Goal: Information Seeking & Learning: Learn about a topic

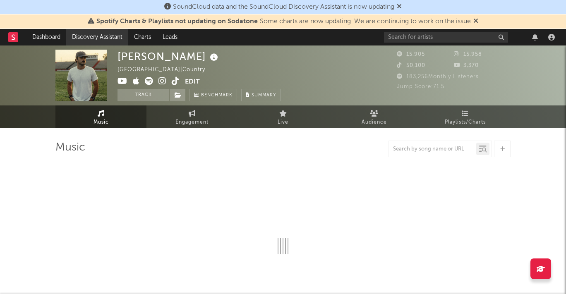
select select "6m"
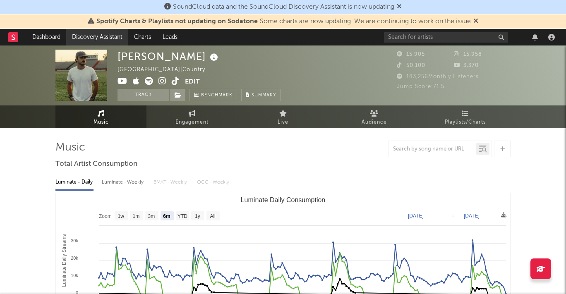
click at [82, 38] on link "Discovery Assistant" at bounding box center [97, 37] width 62 height 17
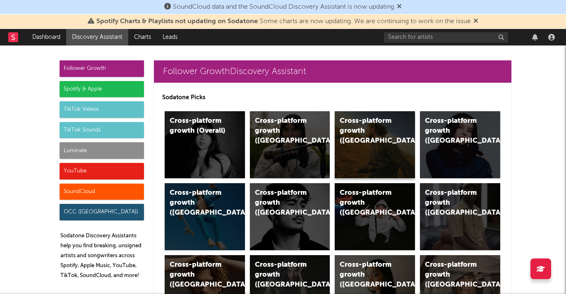
click at [378, 134] on div "Cross-platform growth (US)" at bounding box center [368, 131] width 56 height 30
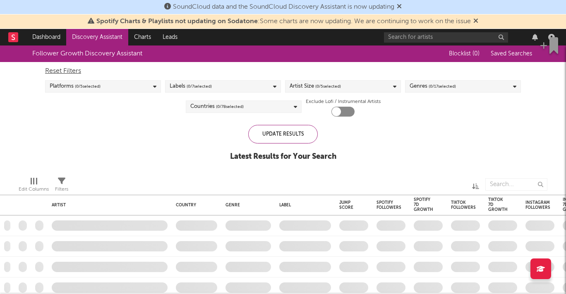
checkbox input "true"
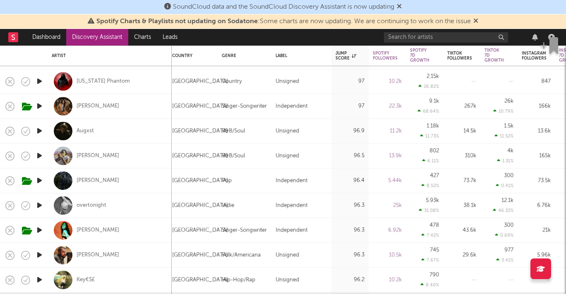
click at [117, 151] on div "[PERSON_NAME]" at bounding box center [110, 155] width 116 height 24
select select "1w"
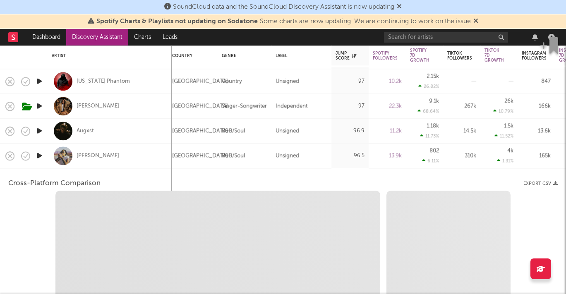
select select "6m"
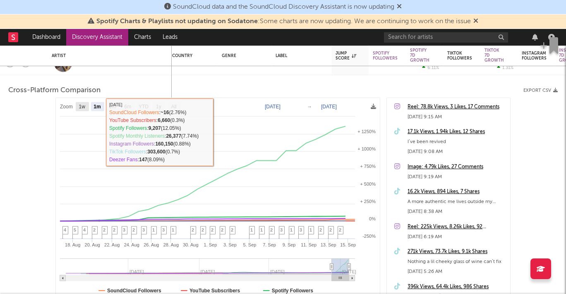
click at [83, 107] on text "1w" at bounding box center [82, 107] width 7 height 6
select select "1w"
type input "2025-09-09"
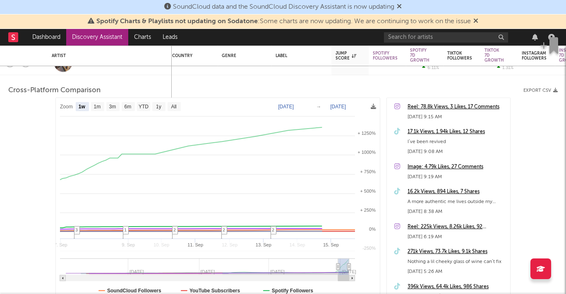
select select "1w"
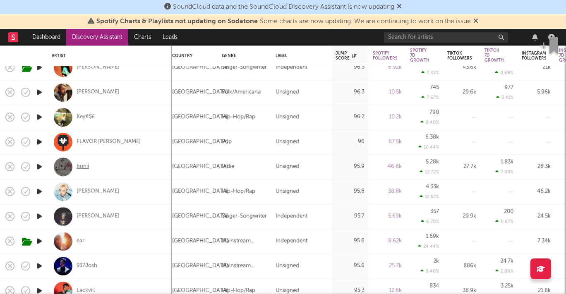
click at [87, 169] on div "bunii" at bounding box center [83, 166] width 12 height 7
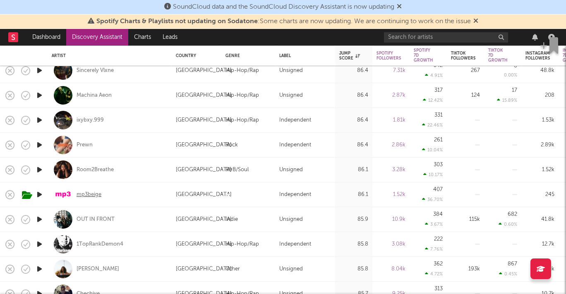
click at [86, 192] on div "mp3beige" at bounding box center [89, 194] width 25 height 7
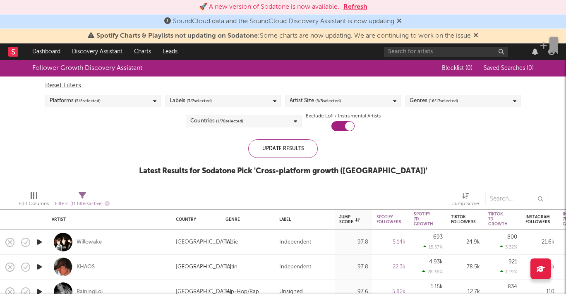
click at [316, 97] on span "( 5 / 5 selected)" at bounding box center [328, 101] width 26 height 10
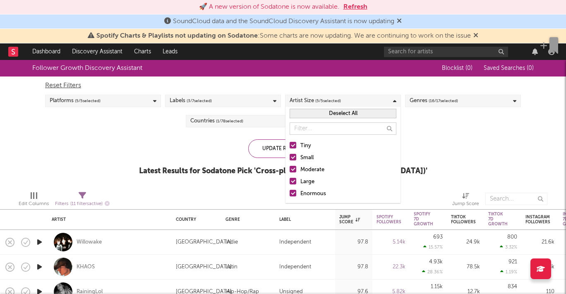
click at [327, 84] on div "Reset Filters" at bounding box center [283, 86] width 476 height 10
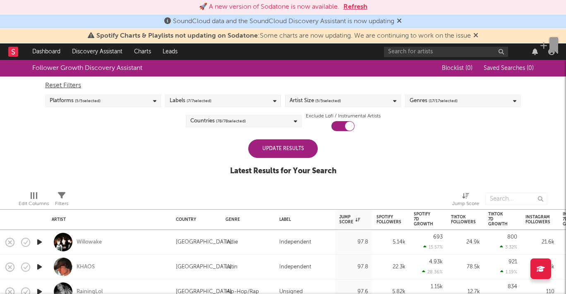
click at [356, 83] on div "Reset Filters" at bounding box center [283, 86] width 476 height 10
click at [420, 100] on div "Genres ( 17 / 17 selected)" at bounding box center [433, 101] width 48 height 10
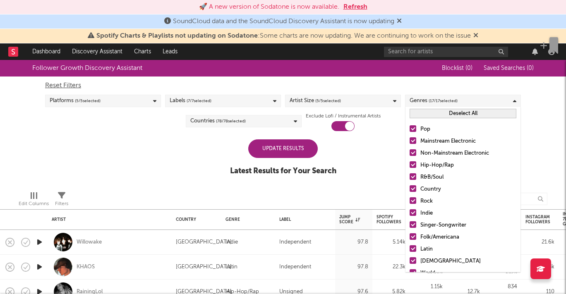
click at [448, 112] on button "Deselect All" at bounding box center [462, 114] width 107 height 10
click at [413, 225] on div at bounding box center [412, 224] width 7 height 7
click at [409, 225] on input "Singer-Songwriter" at bounding box center [409, 225] width 0 height 10
click at [414, 234] on div at bounding box center [412, 236] width 7 height 7
click at [409, 234] on input "Folk/Americana" at bounding box center [409, 237] width 0 height 10
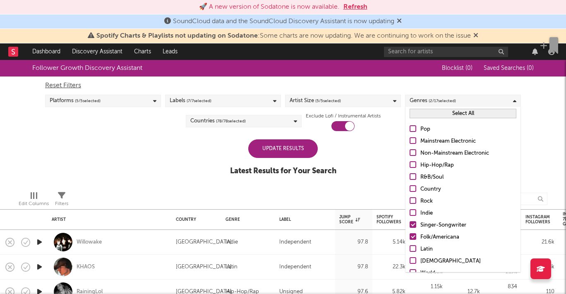
click at [415, 125] on div at bounding box center [412, 128] width 7 height 7
click at [409, 125] on input "Pop" at bounding box center [409, 129] width 0 height 10
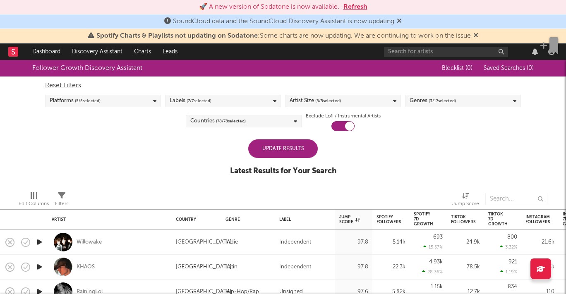
click at [303, 145] on div "Update Results" at bounding box center [282, 148] width 69 height 19
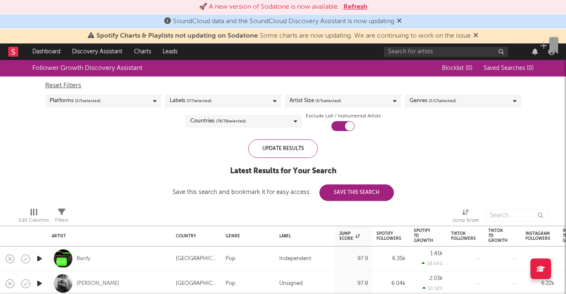
click at [244, 120] on span "( 78 / 78 selected)" at bounding box center [231, 121] width 30 height 10
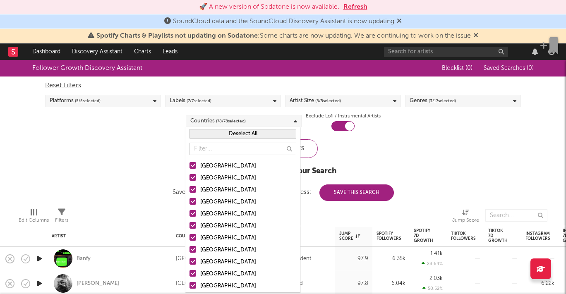
click at [241, 130] on button "Deselect All" at bounding box center [242, 134] width 107 height 10
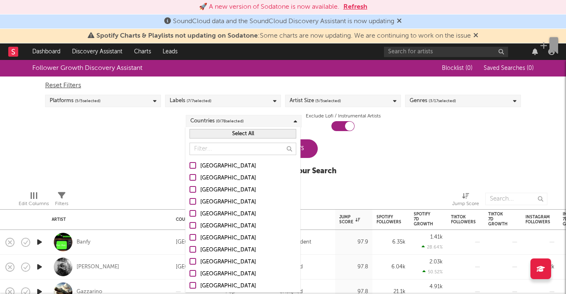
click at [192, 167] on div at bounding box center [192, 165] width 7 height 7
click at [189, 167] on input "[GEOGRAPHIC_DATA]" at bounding box center [189, 166] width 0 height 10
click at [194, 188] on div at bounding box center [192, 189] width 7 height 7
click at [189, 188] on input "[GEOGRAPHIC_DATA]" at bounding box center [189, 190] width 0 height 10
click at [193, 201] on div at bounding box center [192, 201] width 7 height 7
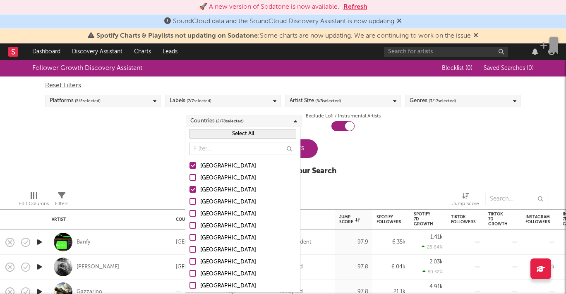
click at [189, 201] on input "[GEOGRAPHIC_DATA]" at bounding box center [189, 202] width 0 height 10
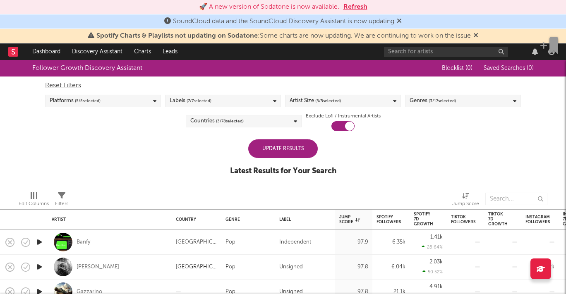
click at [144, 174] on div "Follower Growth Discovery Assistant Blocklist ( 0 ) Saved Searches ( 0 ) Reset …" at bounding box center [283, 122] width 566 height 124
click at [304, 147] on div "Update Results" at bounding box center [282, 148] width 69 height 19
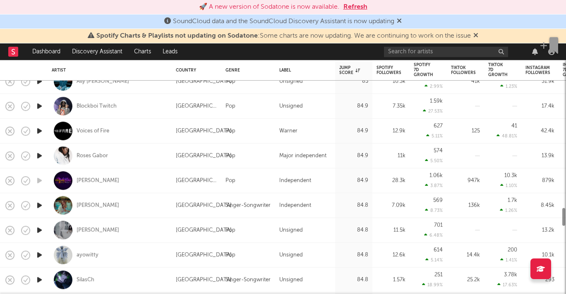
click at [106, 234] on div "[PERSON_NAME]" at bounding box center [110, 230] width 116 height 24
select select "1w"
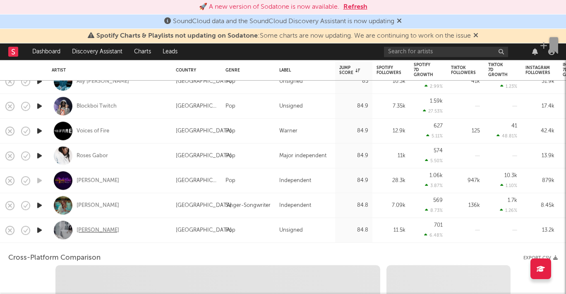
click at [105, 231] on div "[PERSON_NAME]" at bounding box center [98, 230] width 43 height 7
select select "6m"
select select "1m"
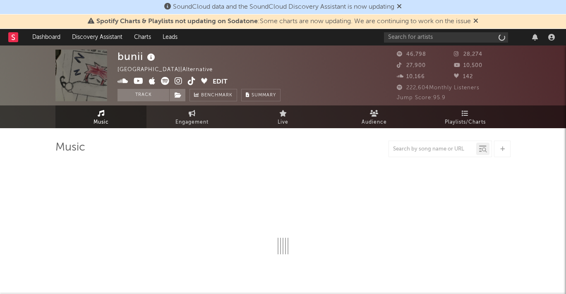
select select "6m"
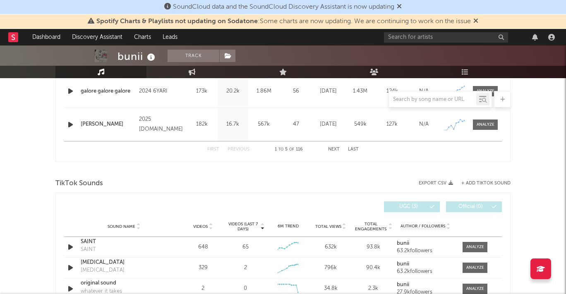
scroll to position [481, 0]
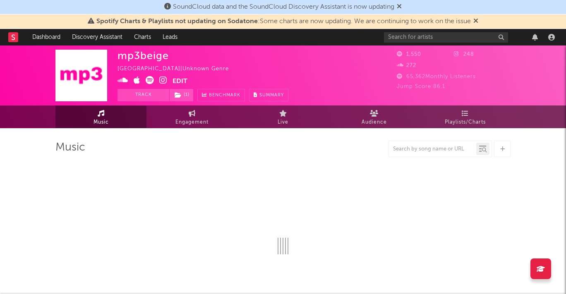
select select "1w"
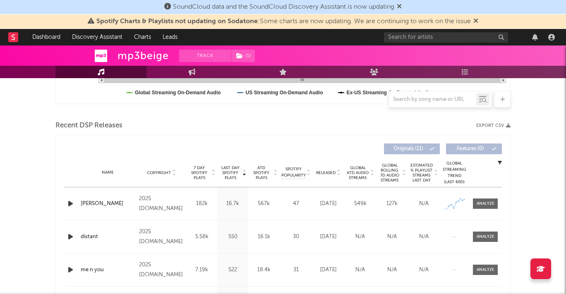
scroll to position [256, 0]
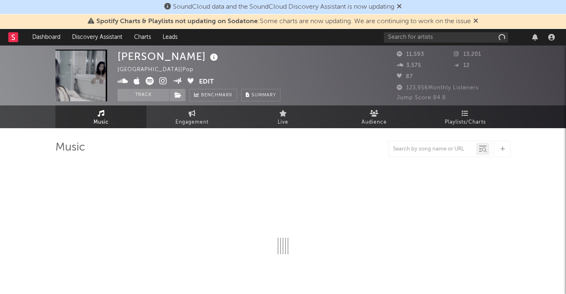
select select "6m"
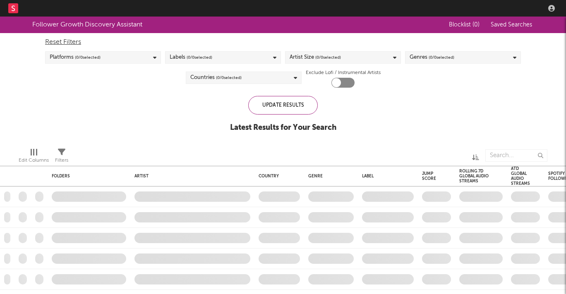
checkbox input "true"
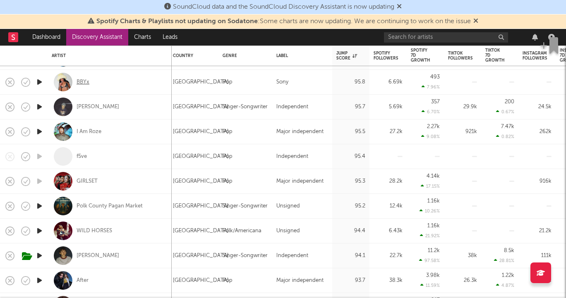
click at [79, 84] on div "BBYx" at bounding box center [83, 82] width 13 height 7
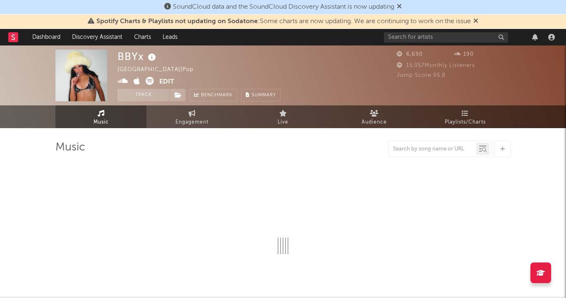
select select "6m"
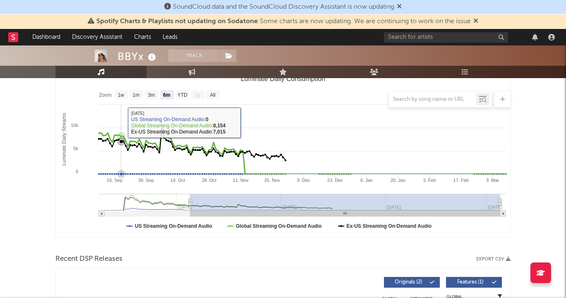
scroll to position [122, 0]
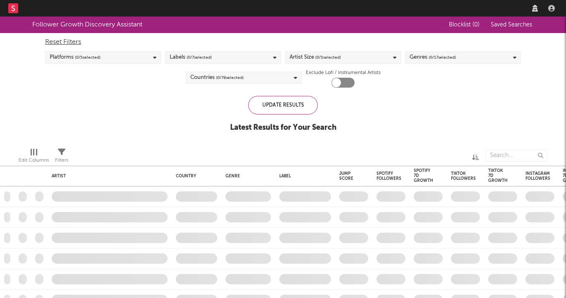
checkbox input "true"
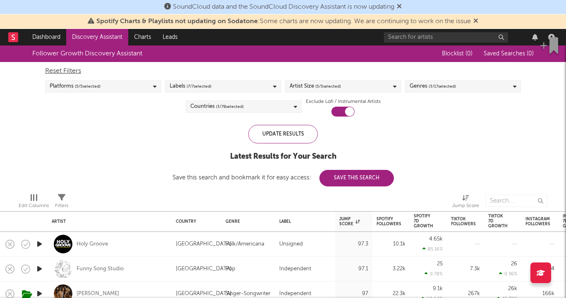
click at [59, 170] on div "Follower Growth Discovery Assistant Blocklist ( 0 ) Saved Searches ( 0 ) Reset …" at bounding box center [283, 115] width 566 height 141
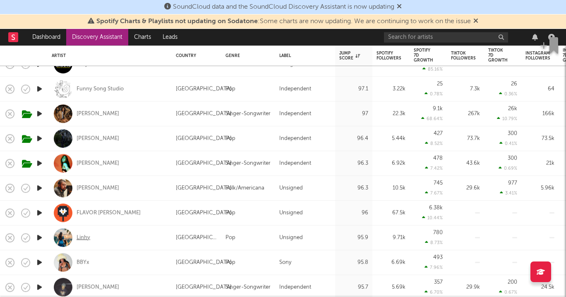
click at [83, 239] on div "Linhy" at bounding box center [84, 237] width 14 height 7
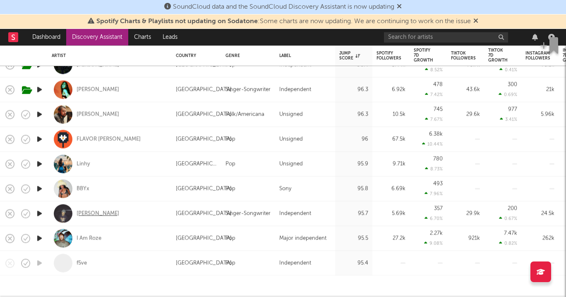
click at [96, 215] on div "[PERSON_NAME]" at bounding box center [98, 213] width 43 height 7
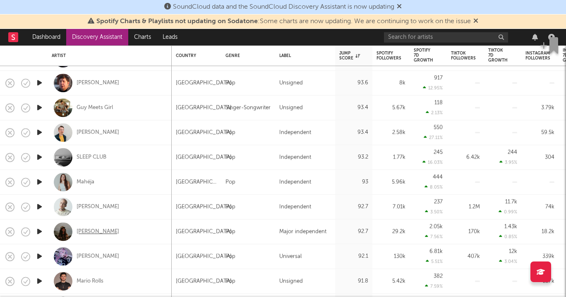
click at [98, 228] on div "Jon Wiilde" at bounding box center [98, 231] width 43 height 7
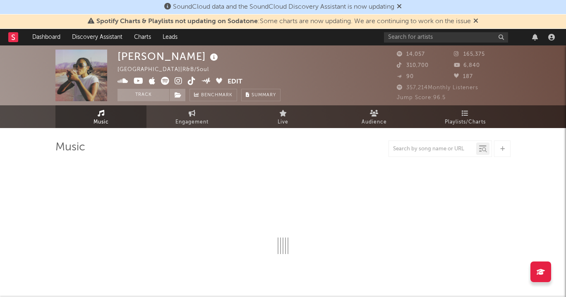
select select "6m"
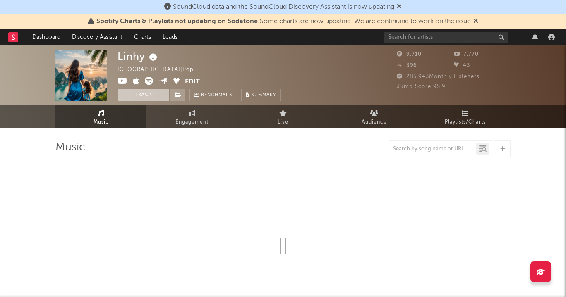
select select "1w"
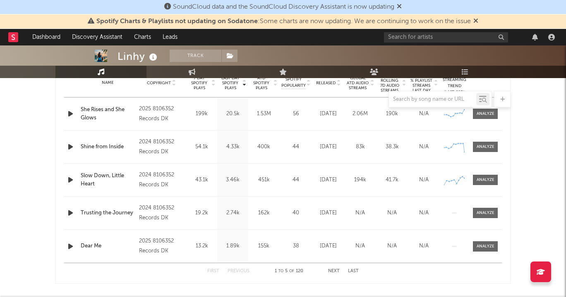
scroll to position [374, 0]
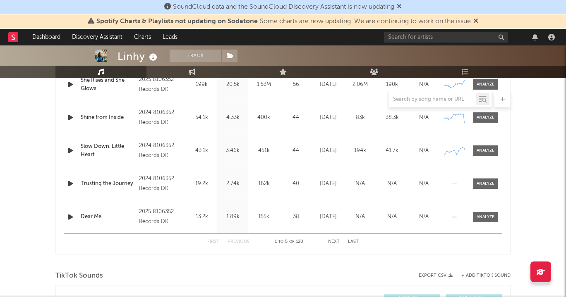
click at [72, 118] on icon "button" at bounding box center [70, 117] width 9 height 10
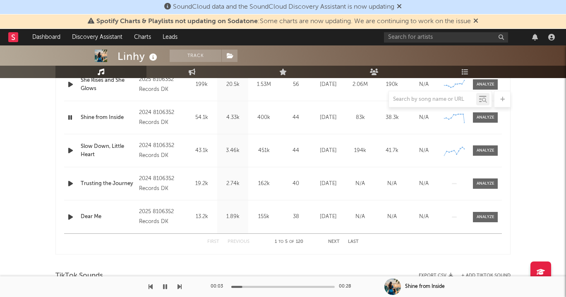
click at [161, 287] on button "button" at bounding box center [165, 287] width 8 height 21
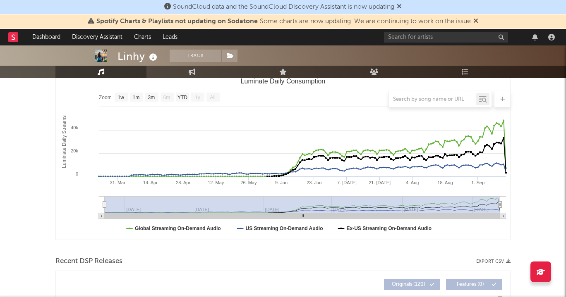
scroll to position [0, 0]
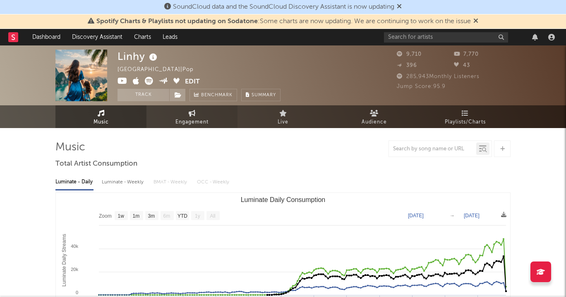
click at [191, 122] on span "Engagement" at bounding box center [191, 122] width 33 height 10
select select "1w"
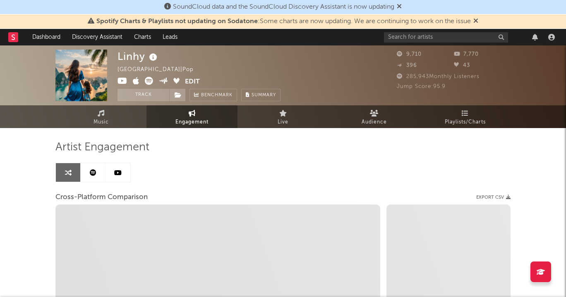
select select "1m"
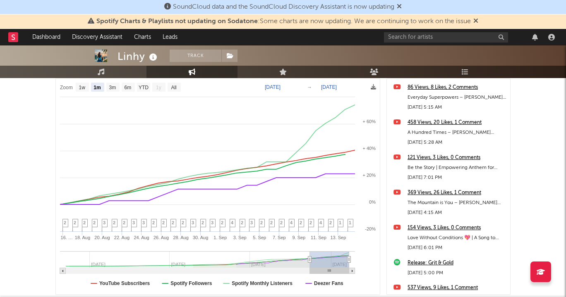
scroll to position [87, 0]
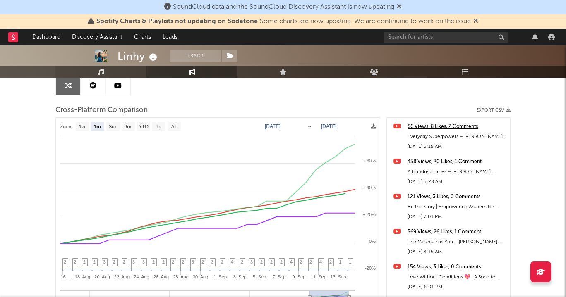
click at [98, 75] on icon at bounding box center [101, 72] width 7 height 7
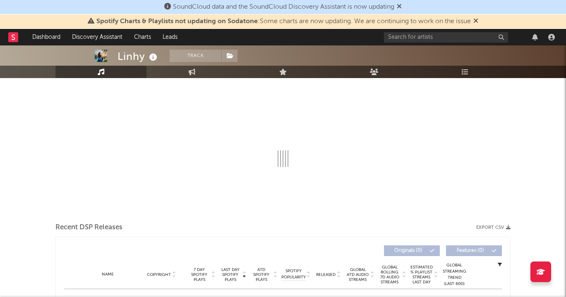
select select "1w"
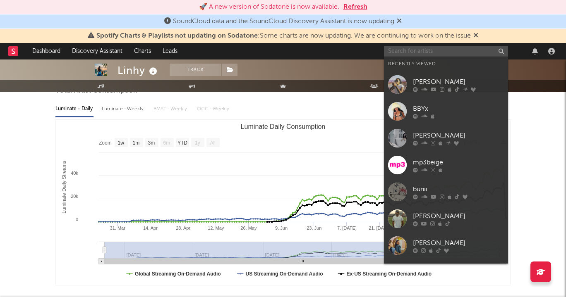
click at [410, 54] on input "text" at bounding box center [446, 51] width 124 height 10
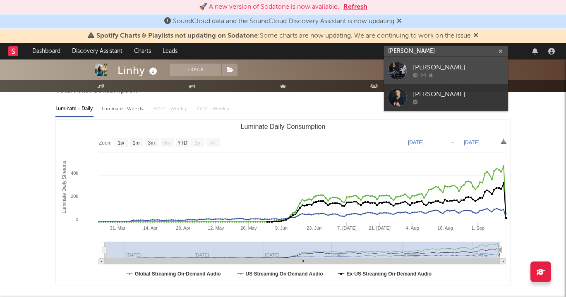
type input "xavier anthony"
click at [413, 65] on div "Xavier Anthony" at bounding box center [458, 68] width 91 height 10
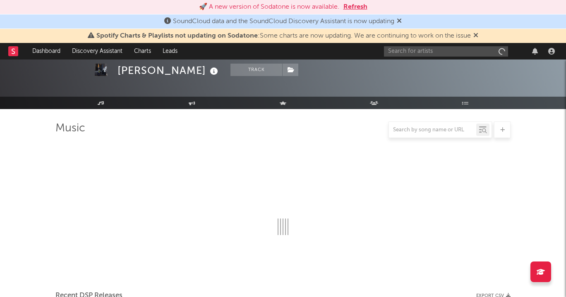
scroll to position [87, 0]
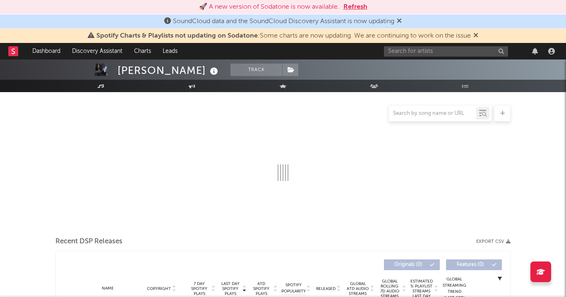
select select "1w"
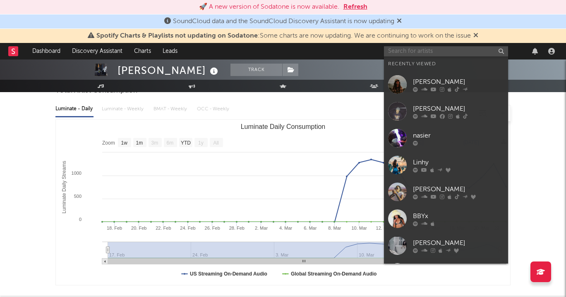
click at [398, 53] on input "text" at bounding box center [446, 51] width 124 height 10
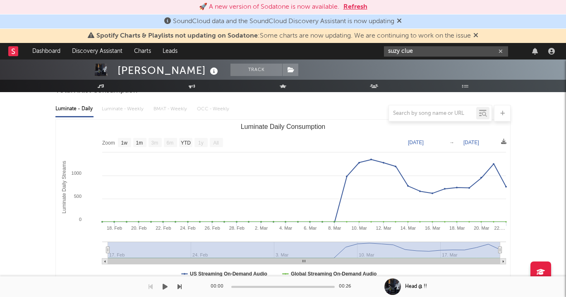
type input "suzy clue"
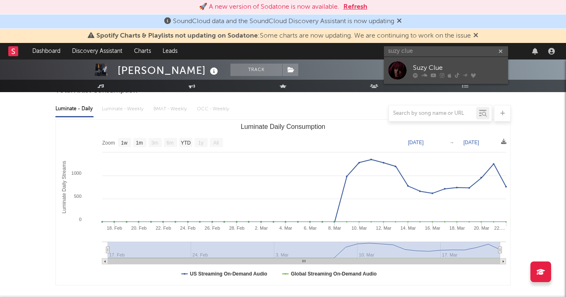
click at [417, 73] on div at bounding box center [458, 75] width 91 height 5
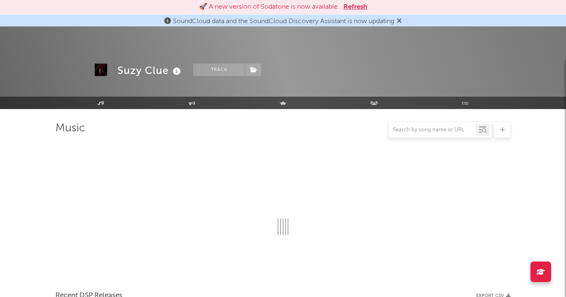
scroll to position [87, 0]
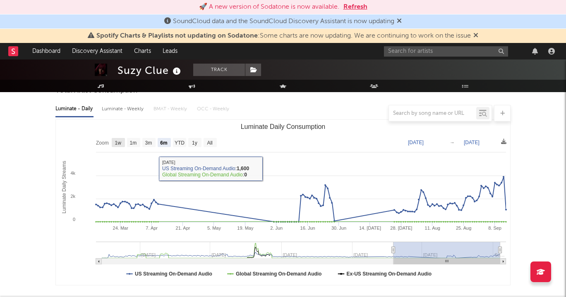
click at [115, 142] on text "1w" at bounding box center [118, 143] width 7 height 6
select select "1w"
type input "2025-09-07"
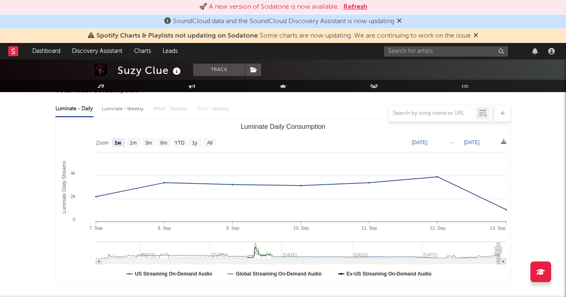
click at [129, 142] on rect "Luminate Daily Consumption" at bounding box center [133, 142] width 13 height 9
select select "1m"
type input "2025-08-13"
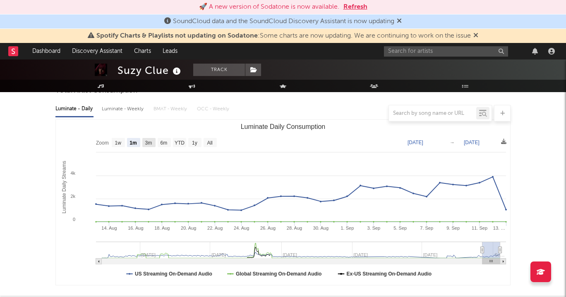
click at [144, 143] on rect "Luminate Daily Consumption" at bounding box center [148, 142] width 13 height 9
select select "3m"
type input "2025-06-13"
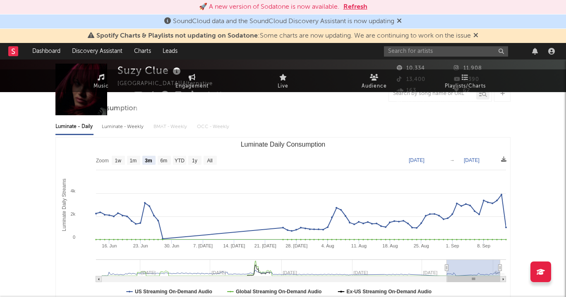
scroll to position [0, 0]
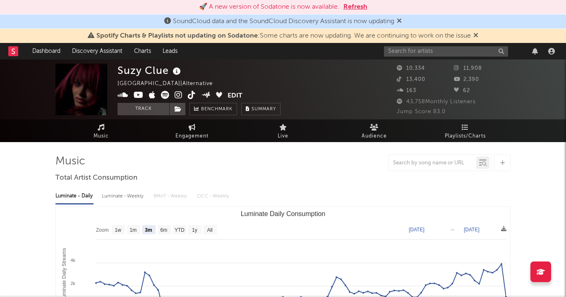
click at [192, 92] on icon at bounding box center [192, 95] width 8 height 8
click at [439, 54] on input "text" at bounding box center [446, 51] width 124 height 10
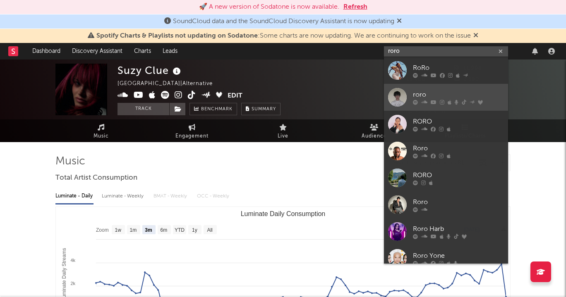
type input "roro"
click at [433, 96] on div "roro" at bounding box center [458, 95] width 91 height 10
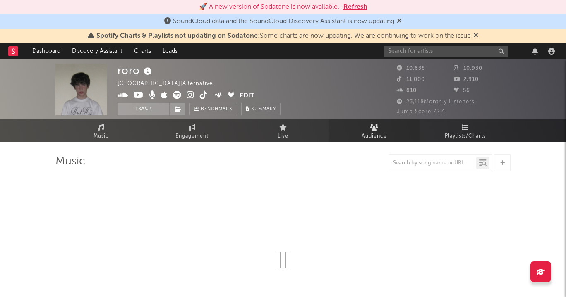
select select "1w"
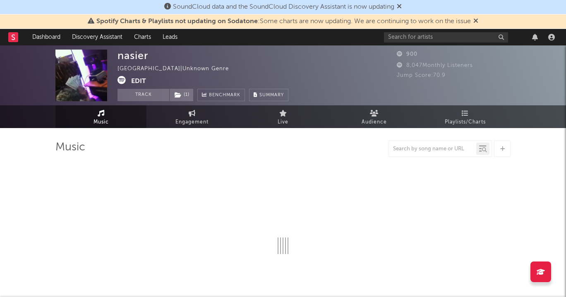
click at [122, 81] on icon at bounding box center [121, 80] width 8 height 8
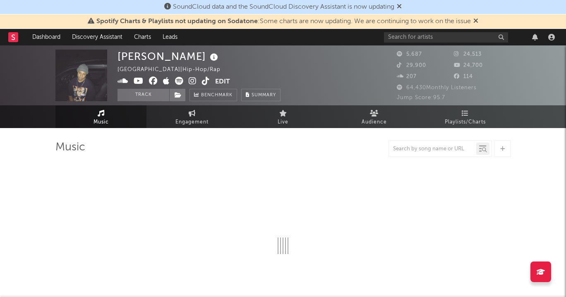
select select "6m"
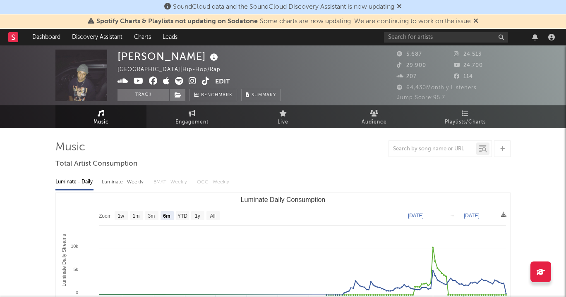
click at [192, 81] on icon at bounding box center [193, 81] width 8 height 8
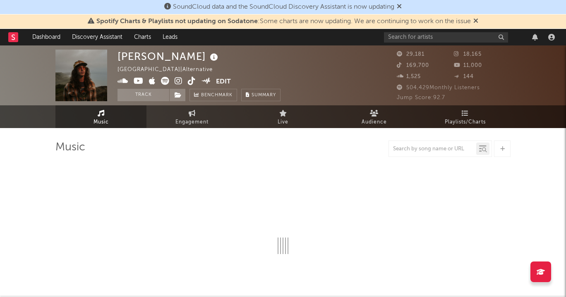
select select "6m"
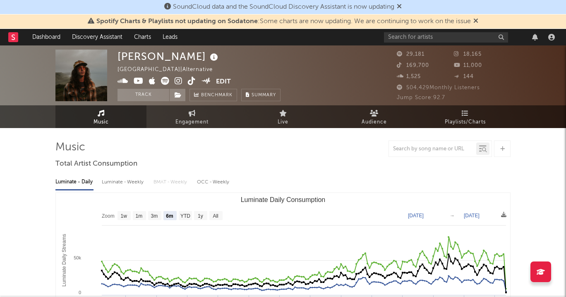
click at [177, 79] on icon at bounding box center [179, 81] width 8 height 8
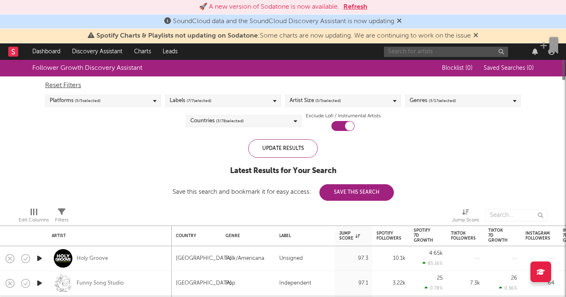
click at [431, 50] on input "text" at bounding box center [446, 52] width 124 height 10
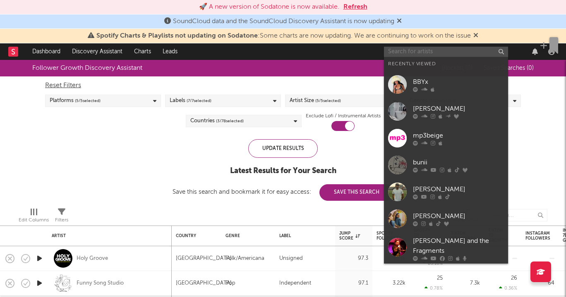
paste input "[URL][DOMAIN_NAME]"
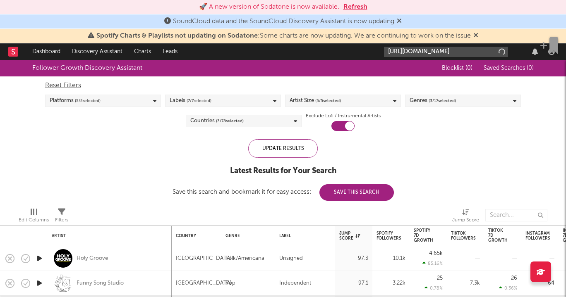
scroll to position [0, 149]
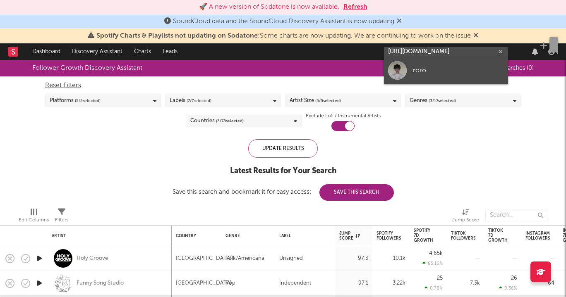
type input "[URL][DOMAIN_NAME]"
click at [420, 81] on link "roro" at bounding box center [446, 70] width 124 height 27
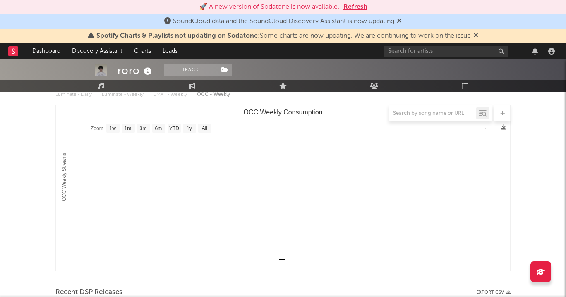
scroll to position [103, 0]
click at [113, 125] on text "1w" at bounding box center [113, 128] width 7 height 6
select select "1w"
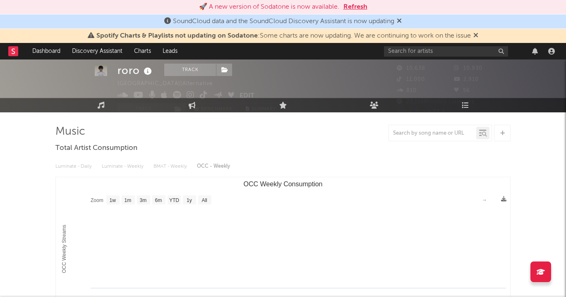
scroll to position [0, 0]
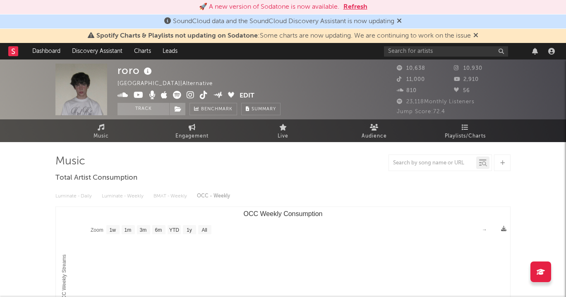
click at [74, 196] on div "Luminate - Daily Luminate - Weekly BMAT - Weekly OCC - Weekly" at bounding box center [282, 196] width 455 height 14
click at [201, 96] on icon at bounding box center [204, 95] width 8 height 8
